Goal: Use online tool/utility: Utilize a website feature to perform a specific function

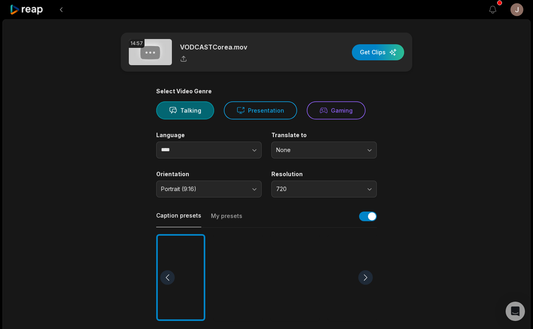
click at [23, 9] on icon at bounding box center [27, 9] width 34 height 11
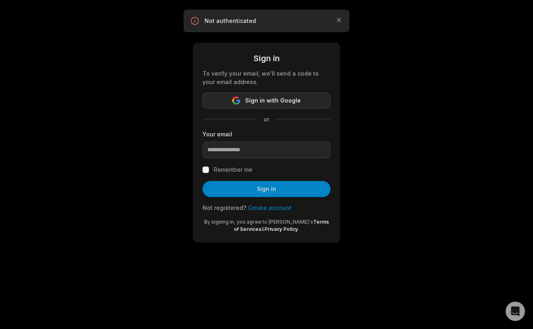
click at [245, 103] on button "Sign in with Google" at bounding box center [266, 101] width 128 height 16
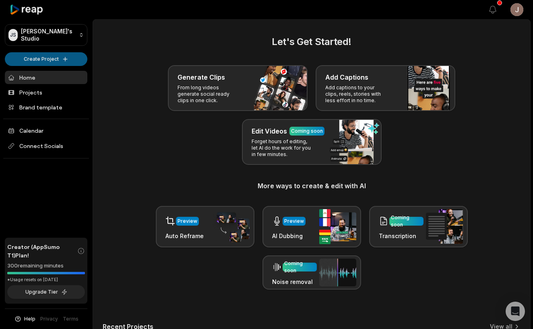
click at [68, 61] on html "[PERSON_NAME] Studio Create Project Home Projects Brand template Calendar Conne…" at bounding box center [266, 164] width 533 height 329
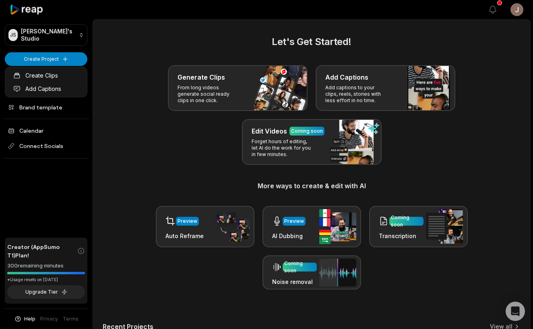
click at [64, 60] on html "[PERSON_NAME] Studio Create Project Home Projects Brand template Calendar Conne…" at bounding box center [266, 164] width 533 height 329
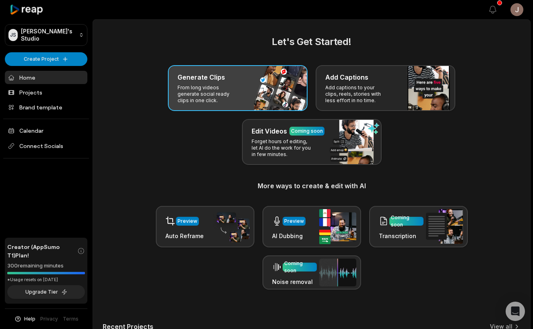
click at [253, 93] on div "Generate Clips From long videos generate social ready clips in one click." at bounding box center [238, 88] width 140 height 46
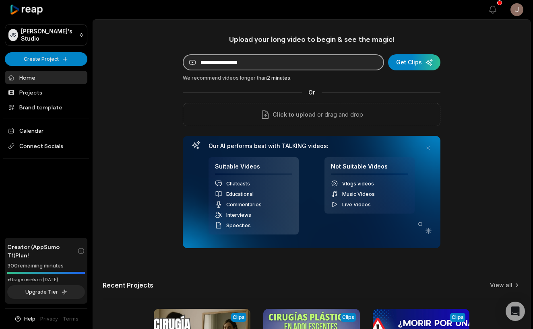
click at [254, 66] on input at bounding box center [283, 62] width 201 height 16
paste input "**********"
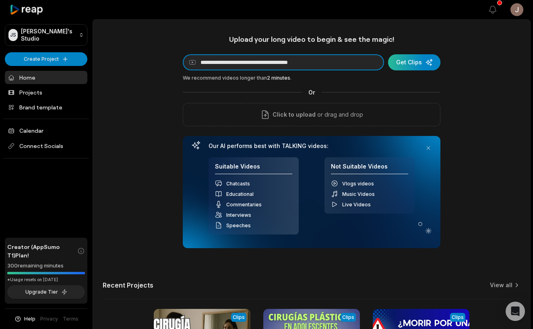
type input "**********"
click at [414, 62] on div "submit" at bounding box center [414, 62] width 52 height 16
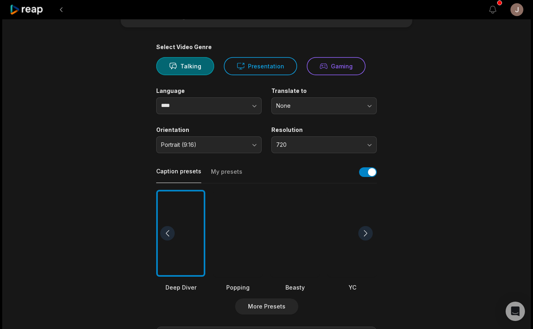
scroll to position [51, 0]
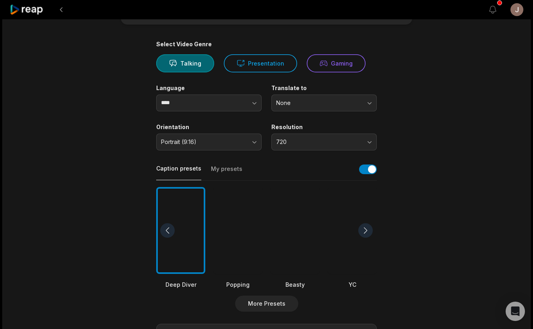
click at [237, 208] on div at bounding box center [237, 230] width 49 height 87
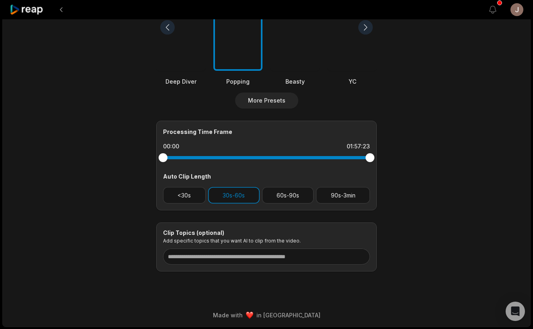
scroll to position [253, 0]
click at [292, 200] on button "60s-90s" at bounding box center [288, 195] width 52 height 16
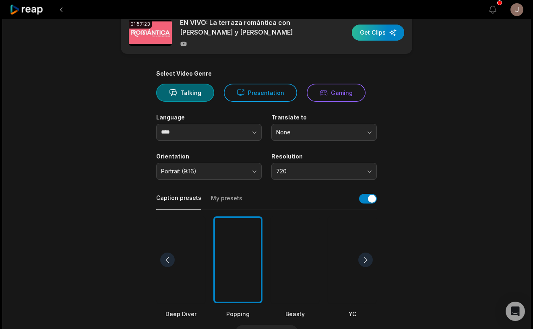
click at [379, 33] on div "button" at bounding box center [378, 33] width 52 height 16
